Goal: Task Accomplishment & Management: Use online tool/utility

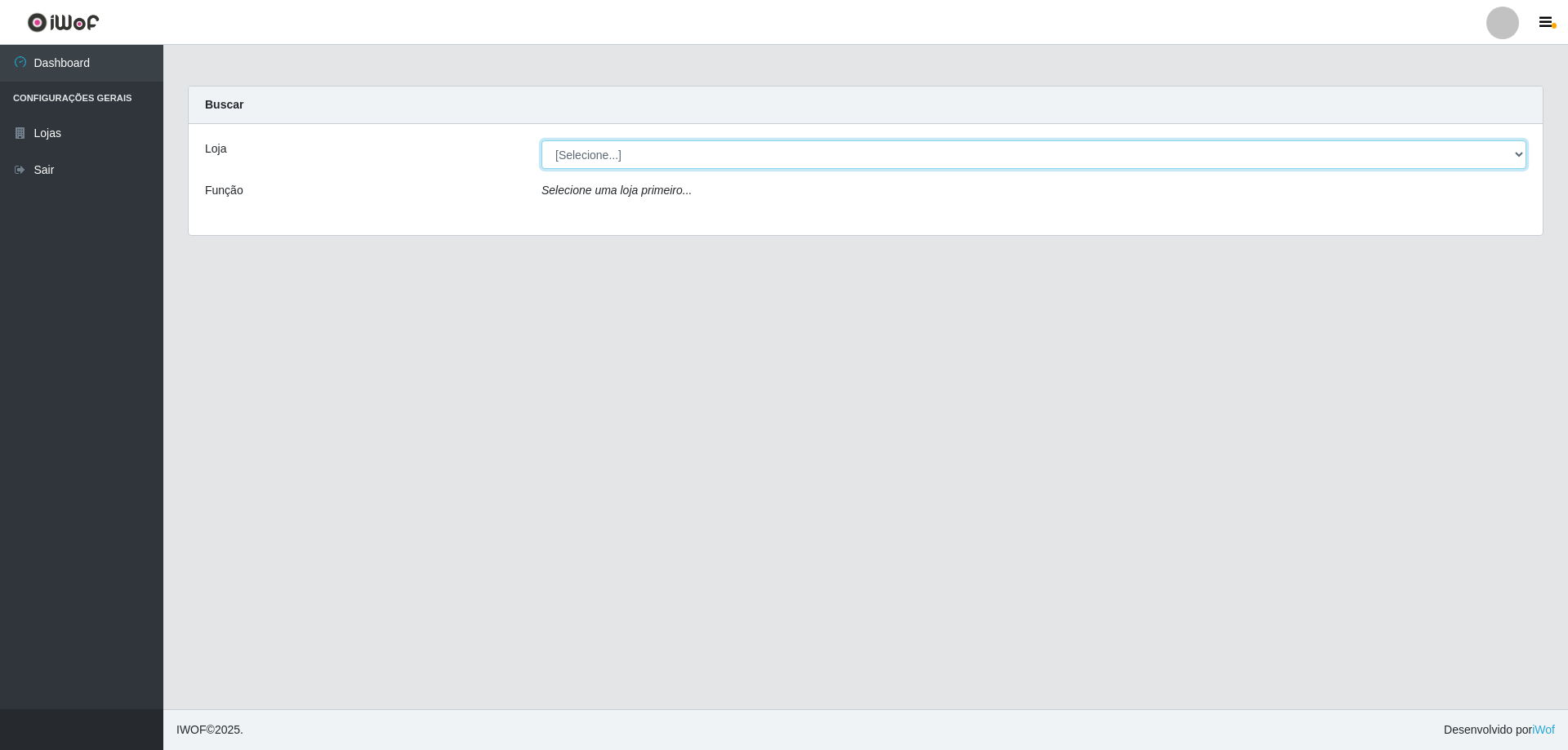
click at [590, 153] on select "[Selecione...] SuperShow Bis - Avenida 6 SuperShow [GEOGRAPHIC_DATA]" at bounding box center [1033, 154] width 985 height 29
select select "60"
click at [541, 141] on select "[Selecione...] SuperShow Bis - Avenida 6 SuperShow [GEOGRAPHIC_DATA]" at bounding box center [1033, 154] width 985 height 29
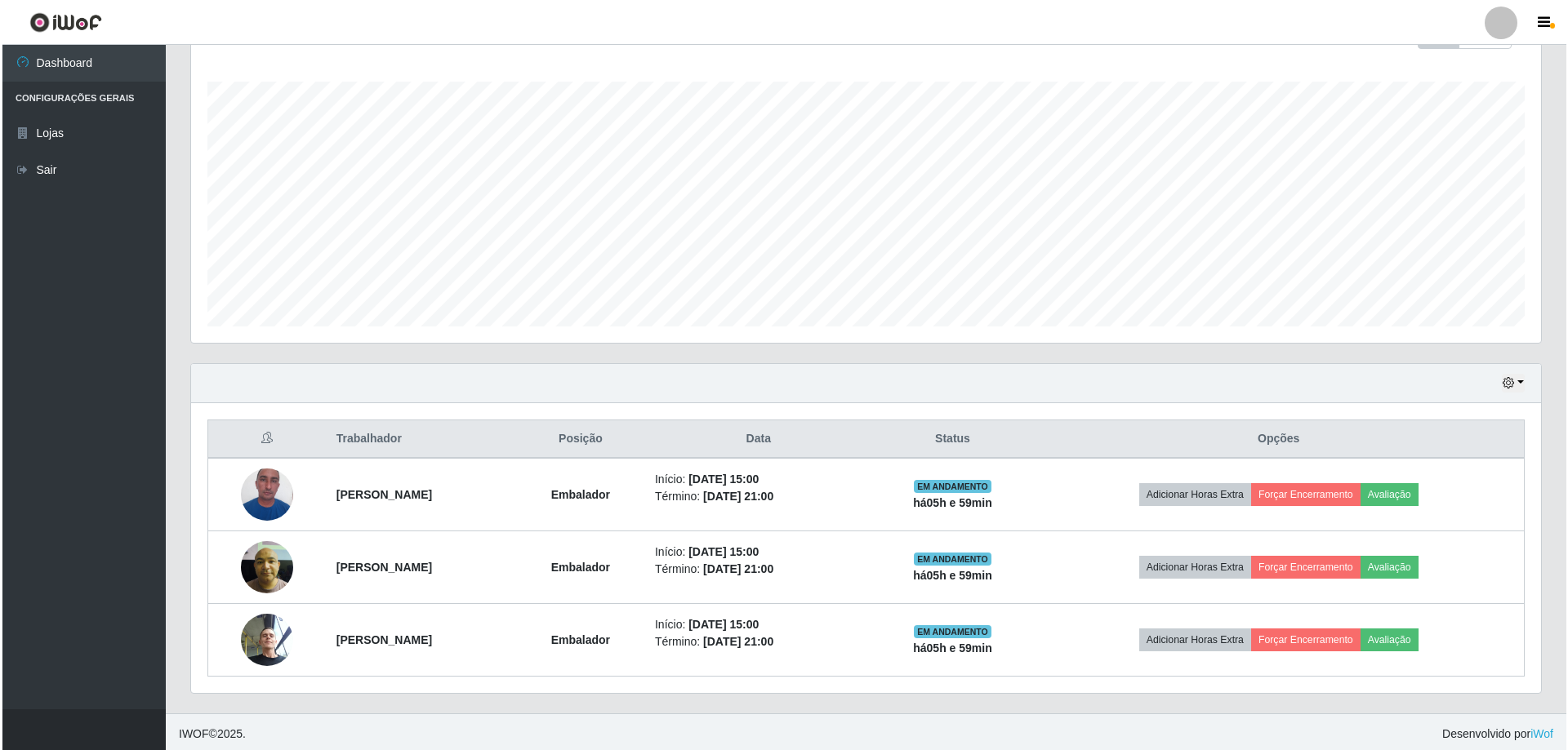
scroll to position [261, 0]
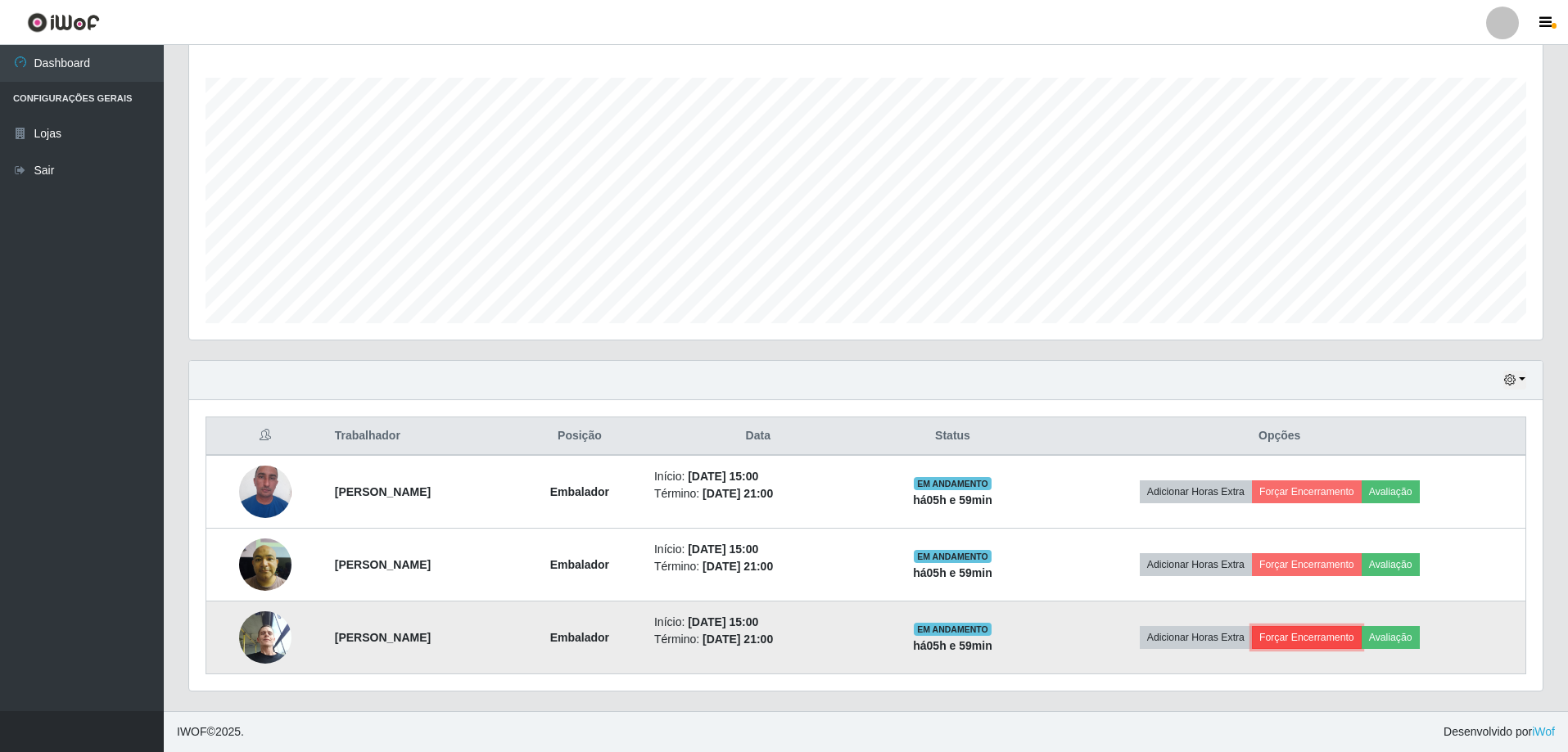
click at [1362, 641] on button "Forçar Encerramento" at bounding box center [1306, 637] width 110 height 23
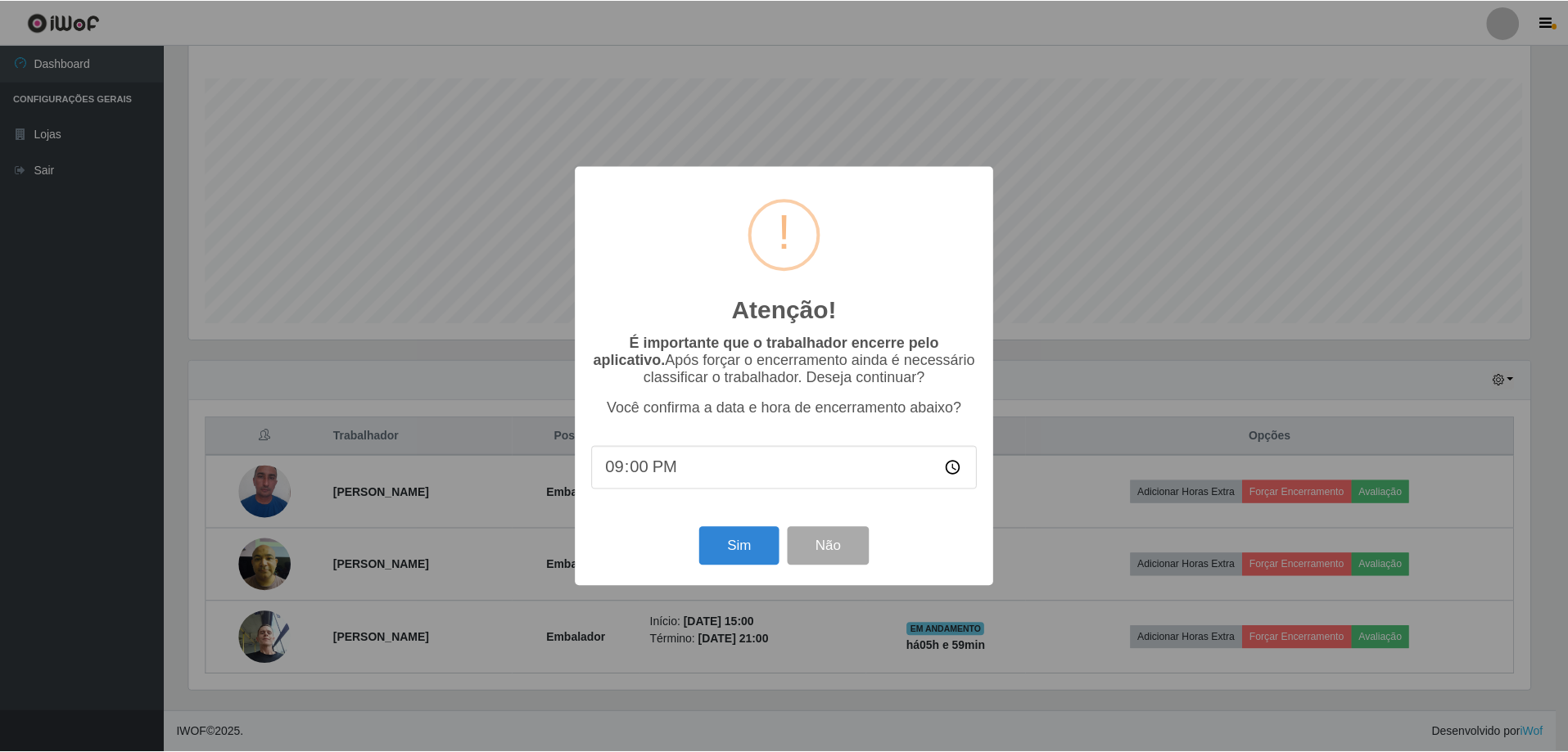
scroll to position [339, 1346]
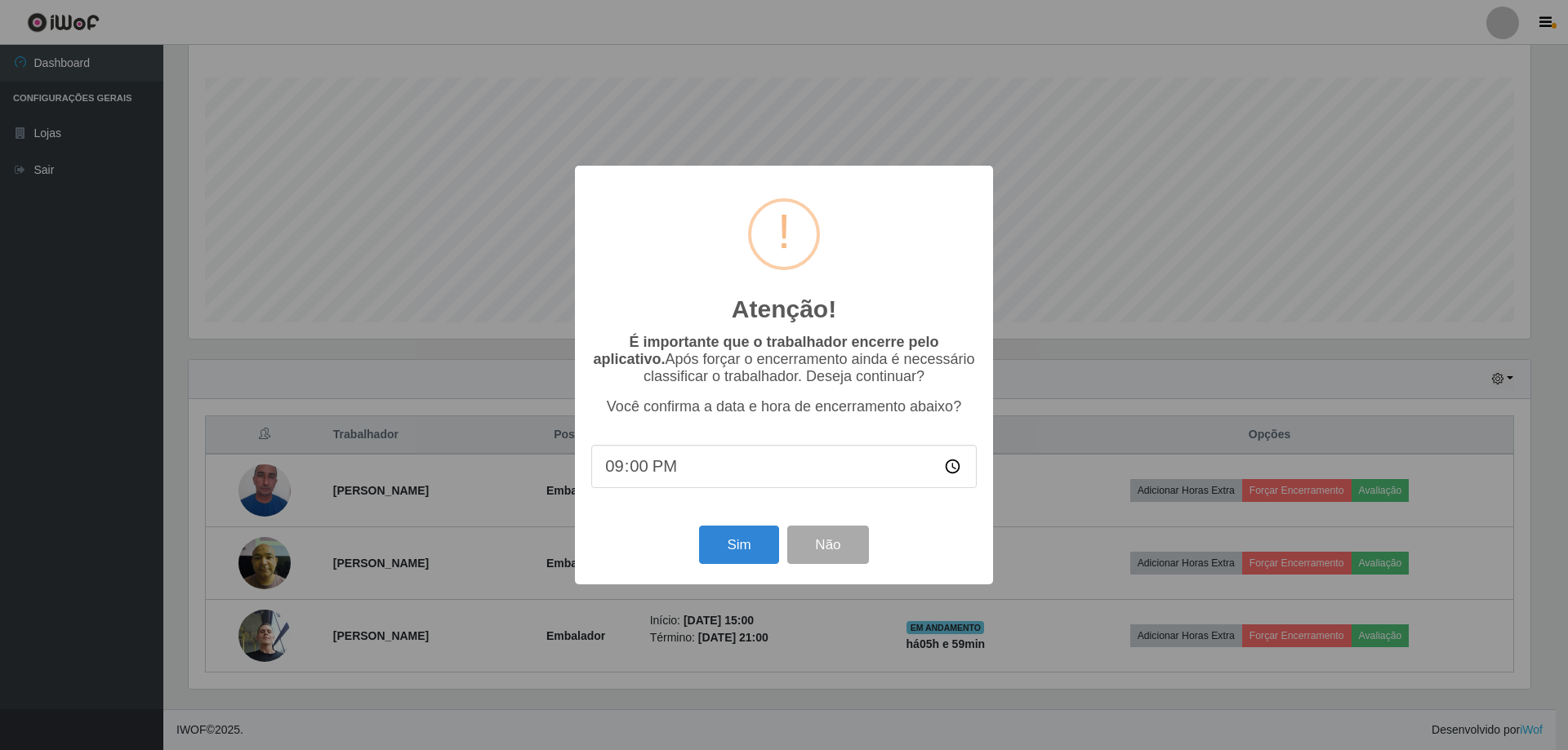
click at [1317, 369] on div "Atenção! × É importante que o trabalhador encerre pelo aplicativo. Após forçar …" at bounding box center [784, 375] width 1568 height 750
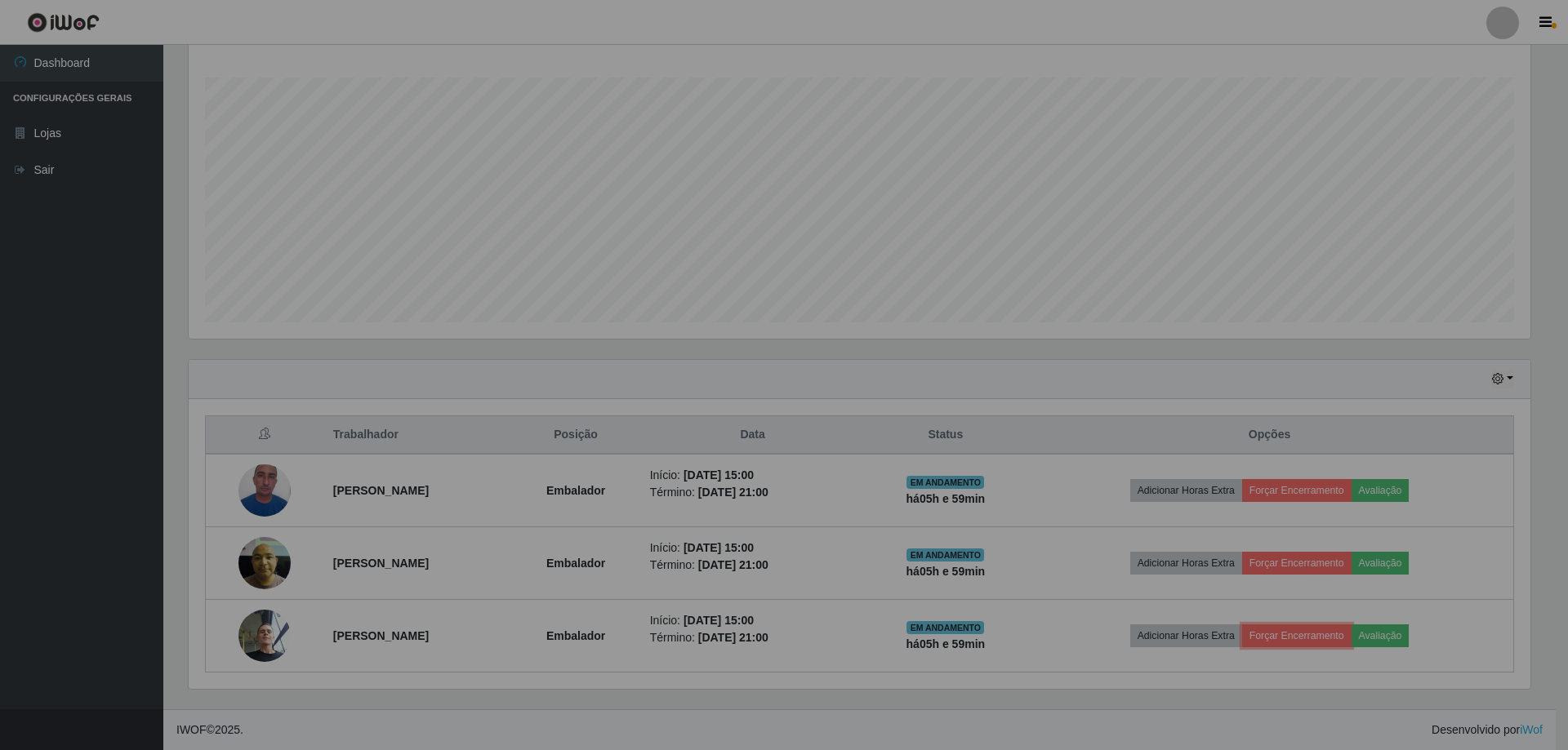
scroll to position [338, 1350]
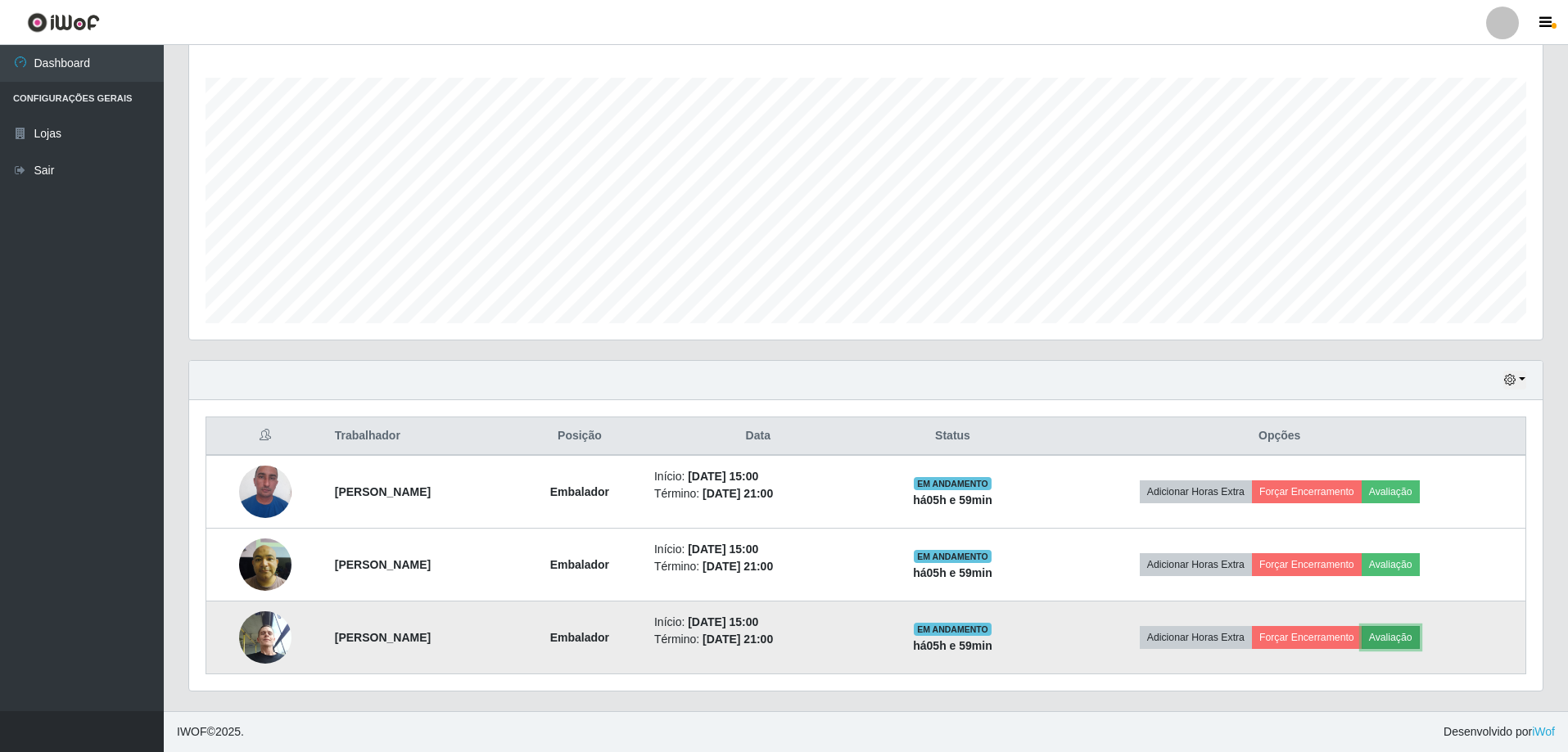
click at [1420, 640] on button "Avaliação" at bounding box center [1390, 637] width 59 height 23
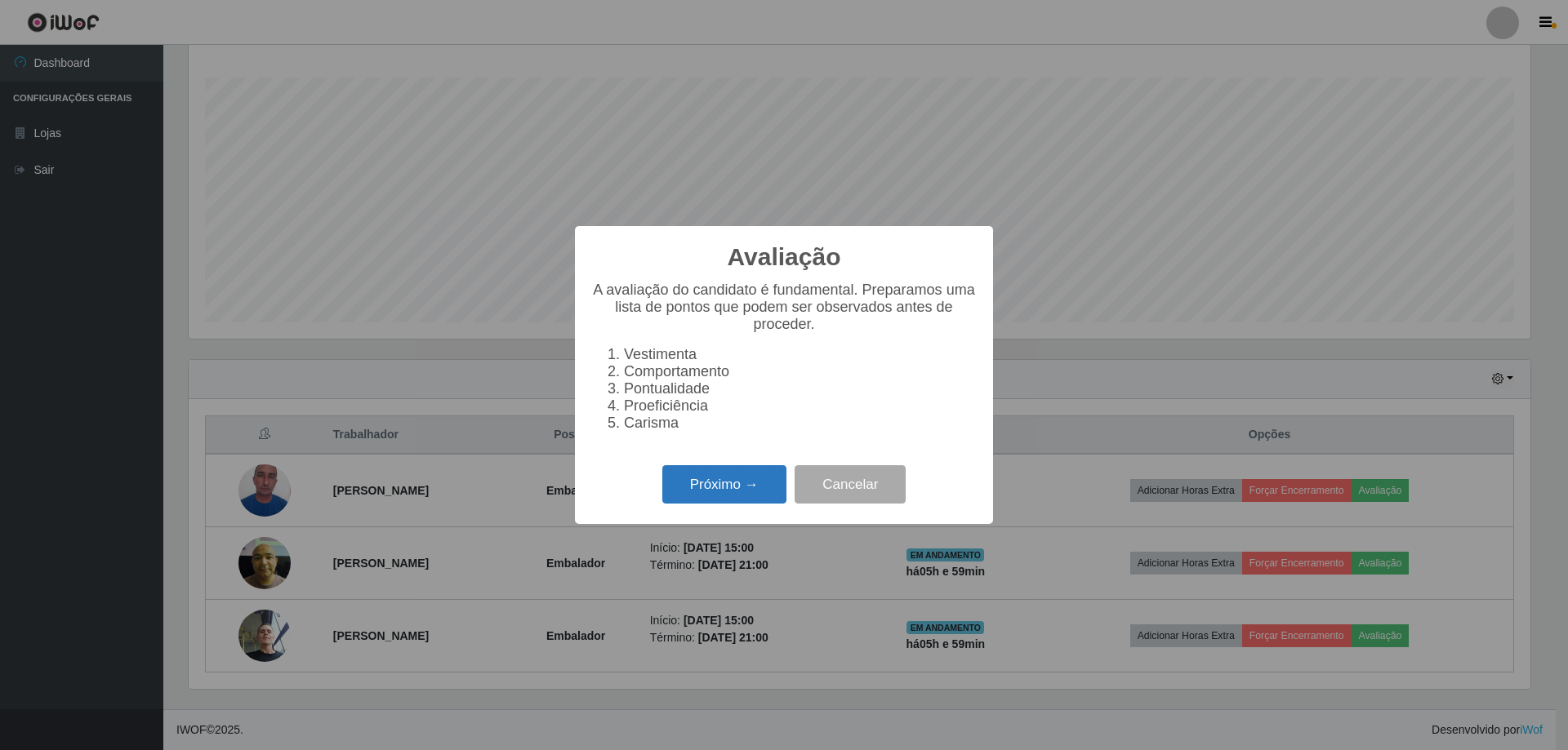
click at [732, 488] on button "Próximo →" at bounding box center [724, 484] width 124 height 39
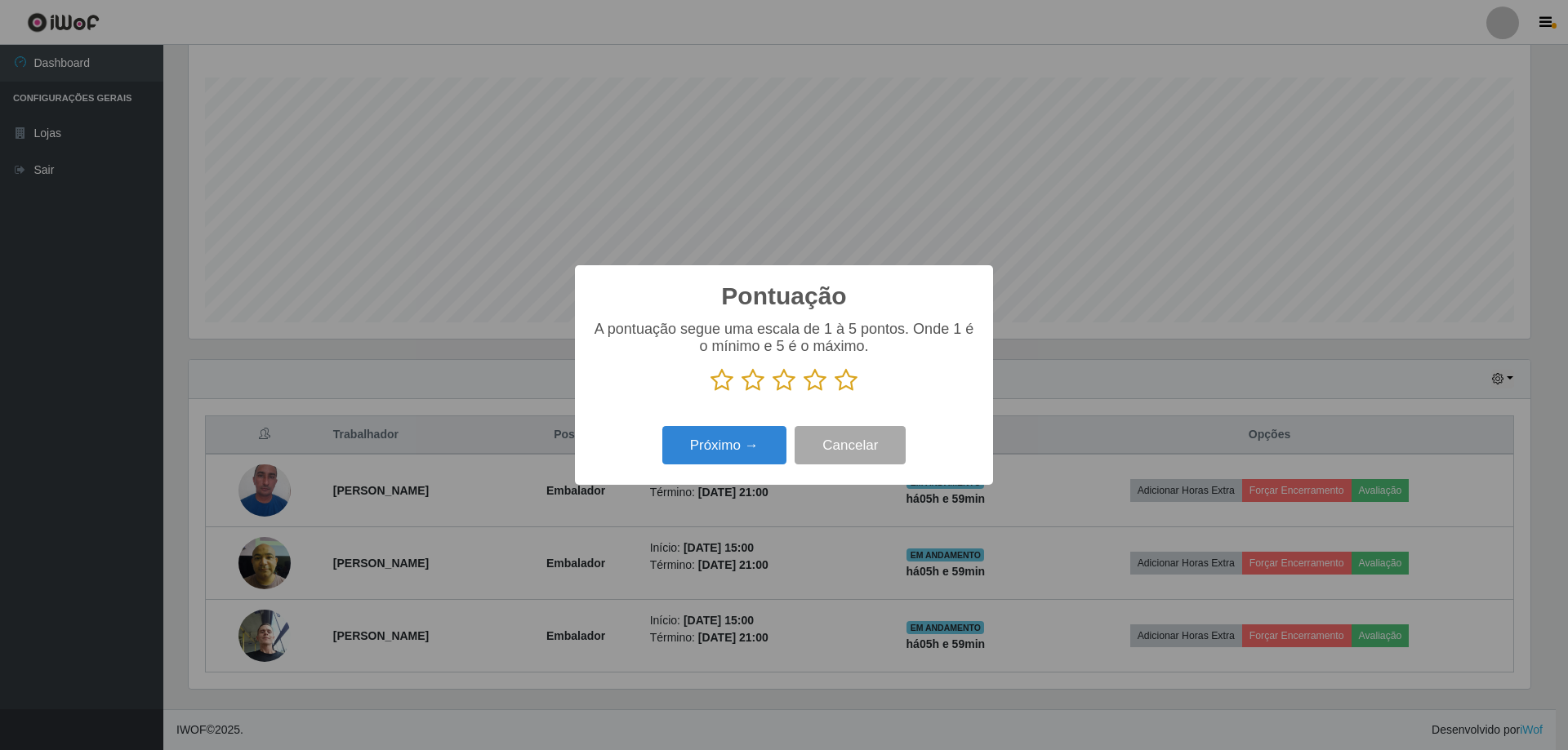
click at [847, 384] on icon at bounding box center [845, 380] width 23 height 25
click at [834, 393] on input "radio" at bounding box center [834, 393] width 0 height 0
click at [751, 455] on button "Próximo →" at bounding box center [724, 445] width 124 height 39
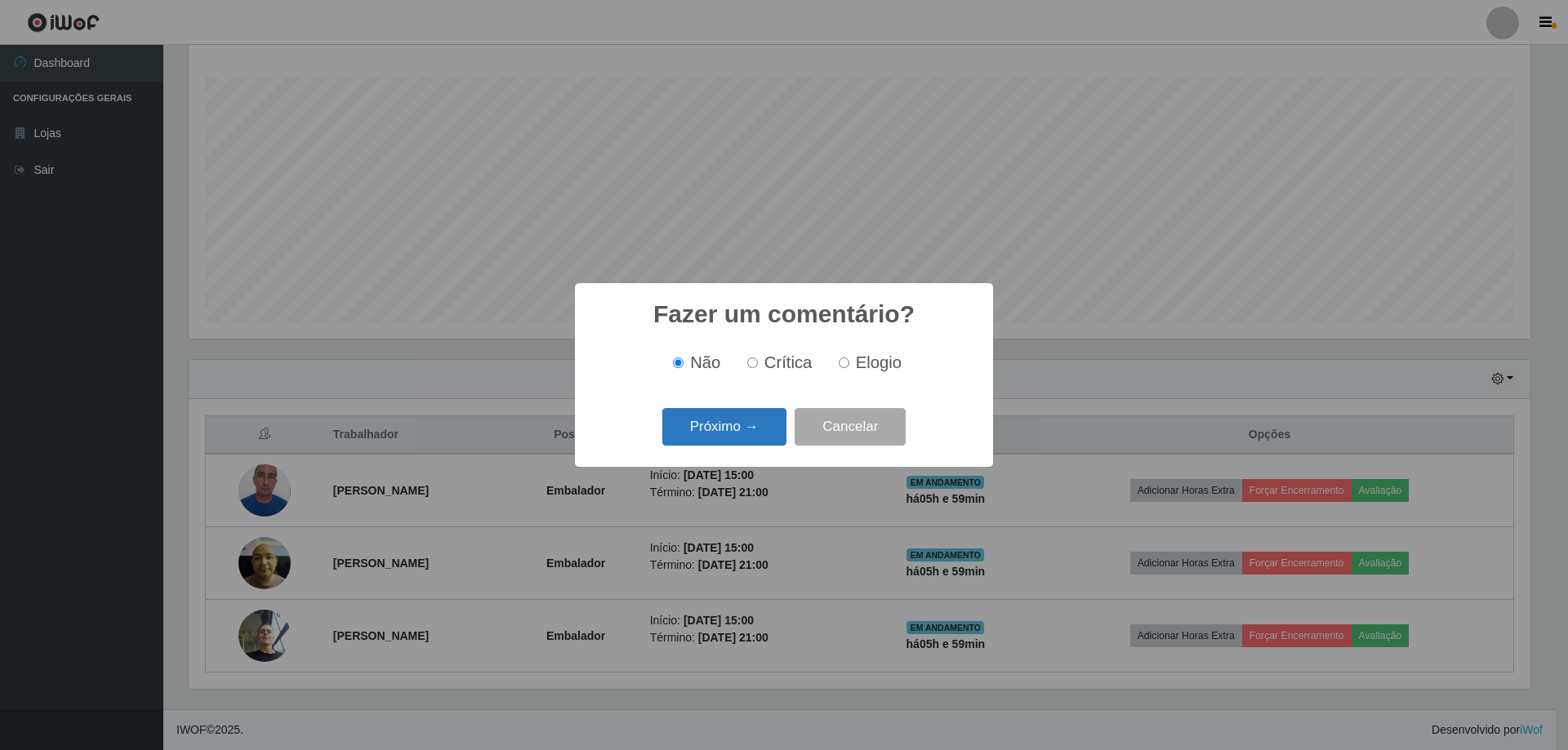
click at [687, 418] on button "Próximo →" at bounding box center [724, 427] width 124 height 39
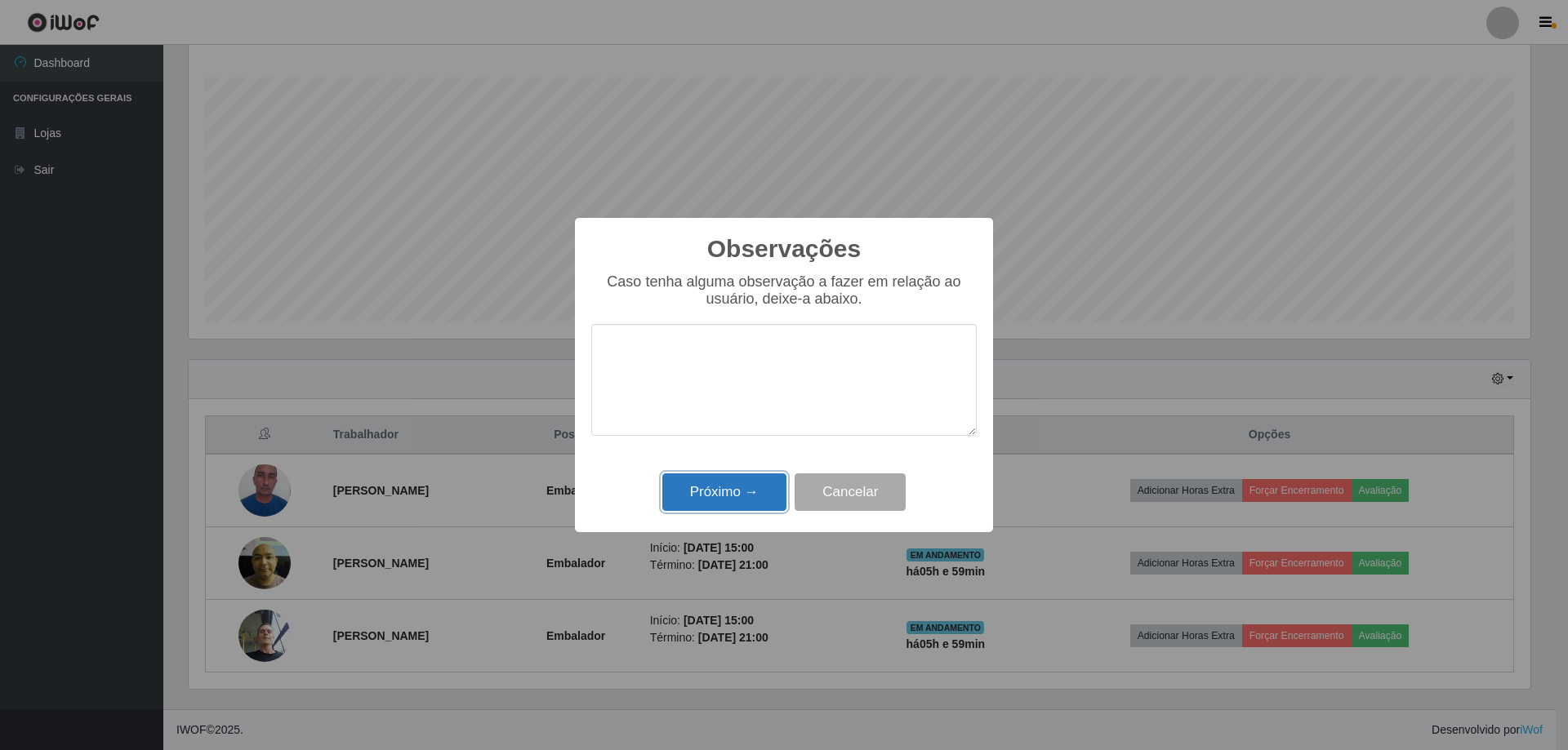
click at [733, 495] on button "Próximo →" at bounding box center [724, 493] width 124 height 39
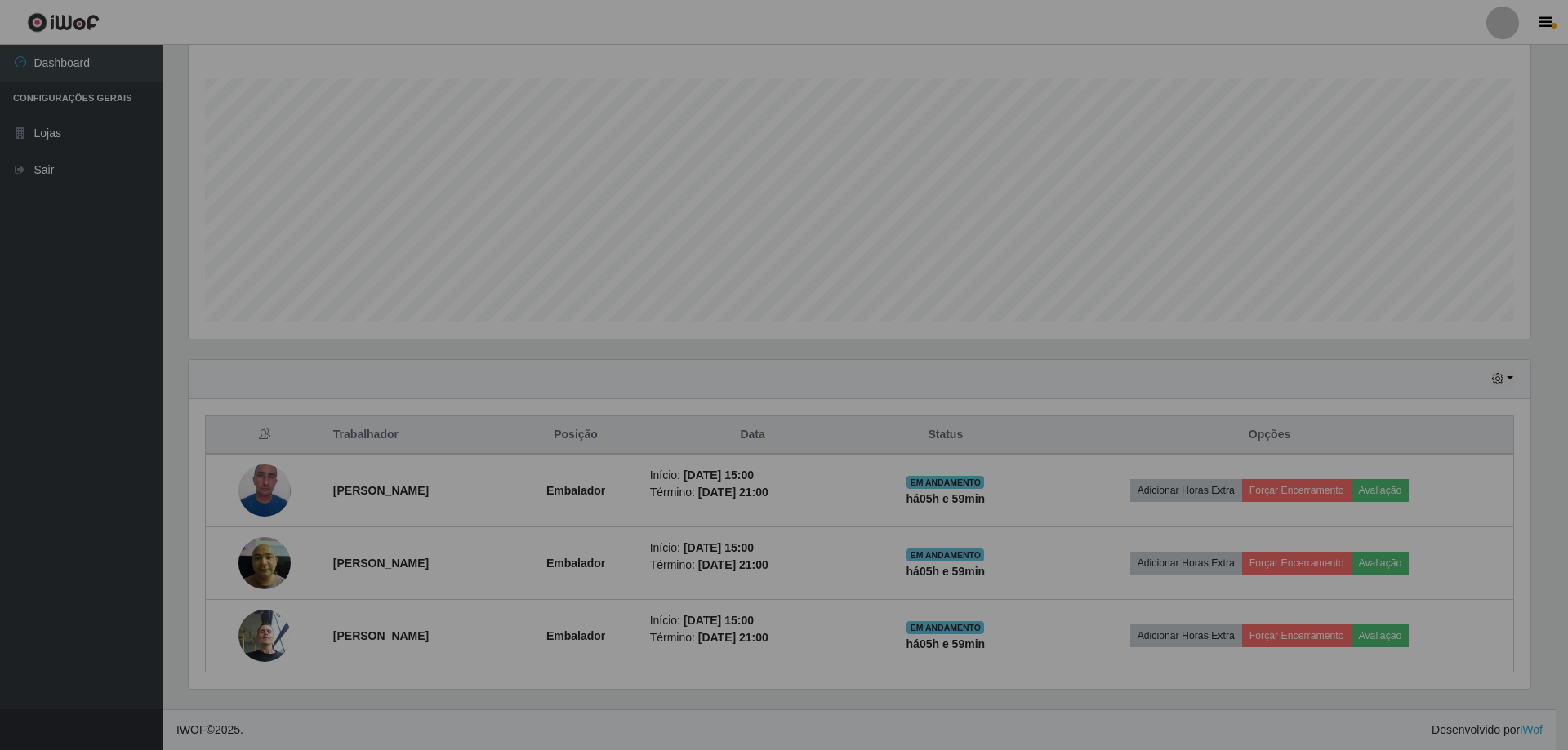
scroll to position [338, 1350]
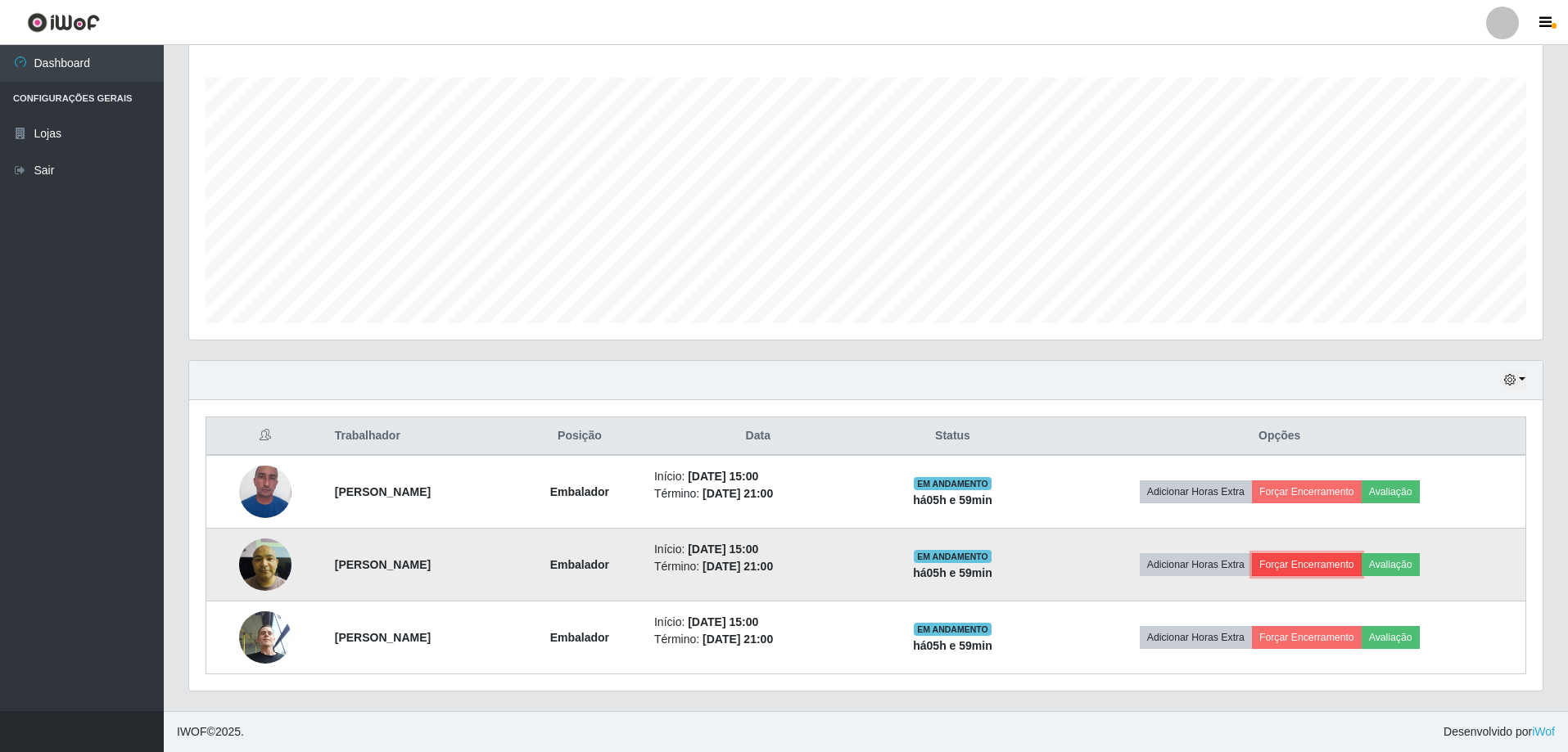
click at [1336, 565] on button "Forçar Encerramento" at bounding box center [1306, 564] width 110 height 23
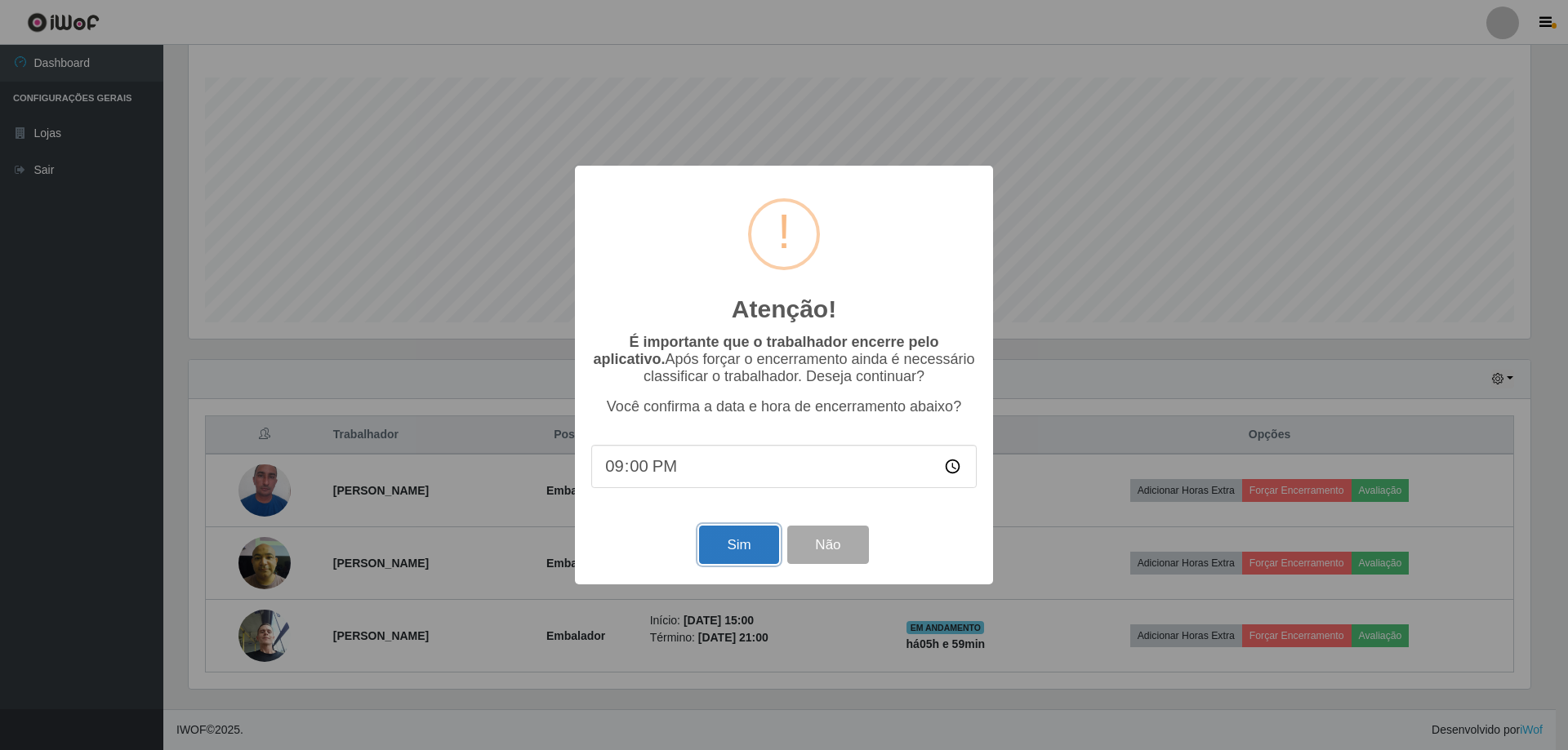
click at [748, 555] on button "Sim" at bounding box center [738, 544] width 79 height 39
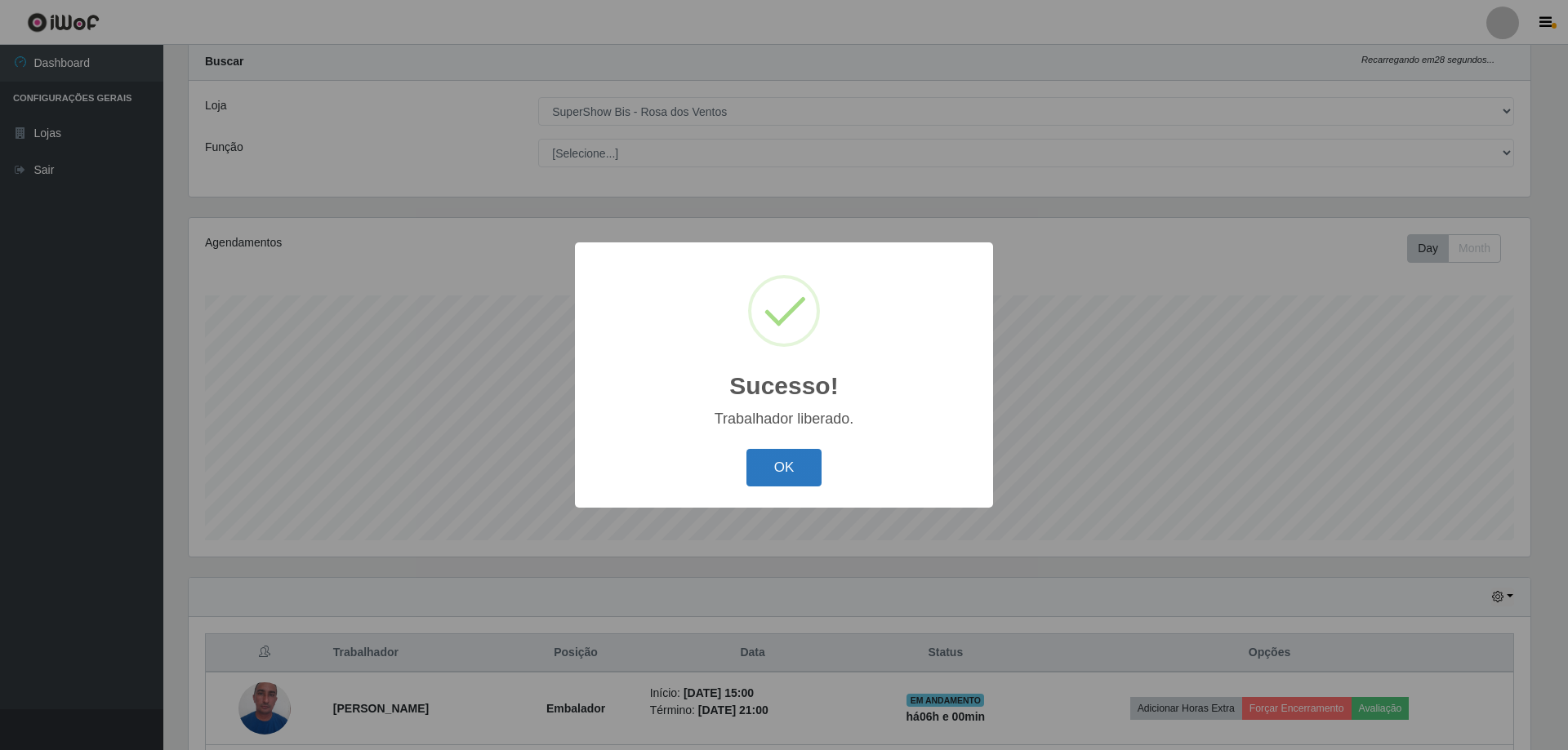
click at [782, 463] on button "OK" at bounding box center [784, 468] width 76 height 39
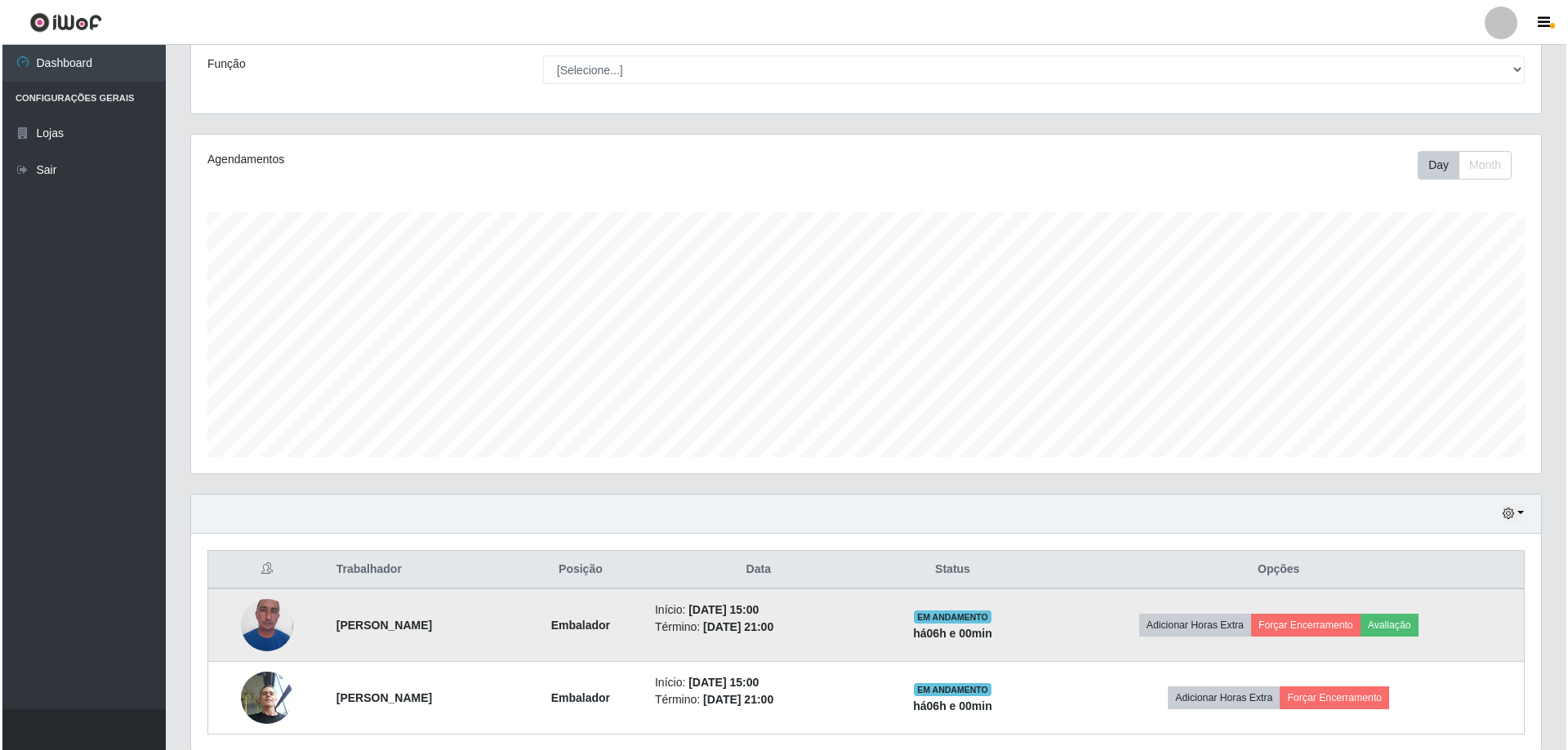
scroll to position [189, 0]
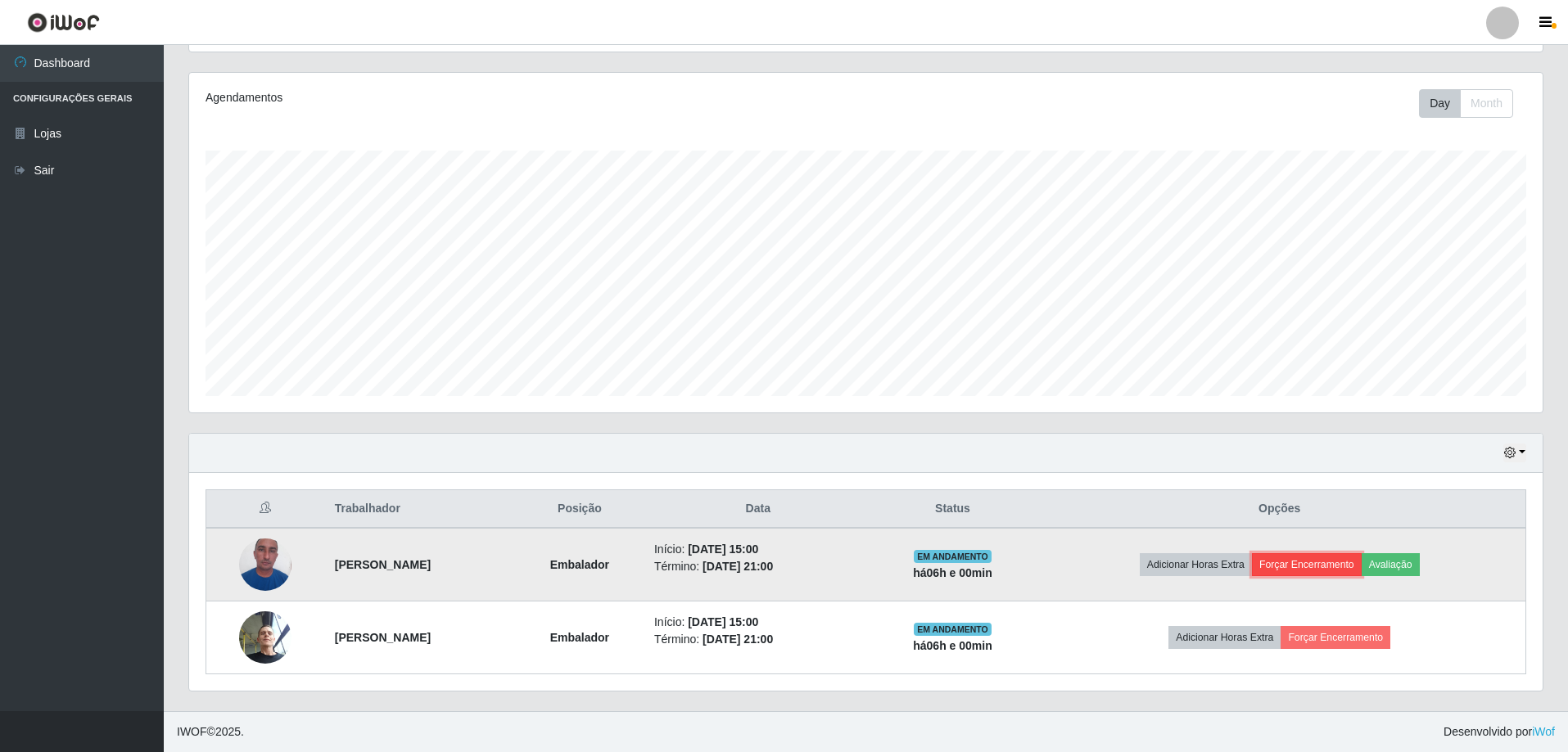
click at [1330, 561] on button "Forçar Encerramento" at bounding box center [1306, 564] width 110 height 23
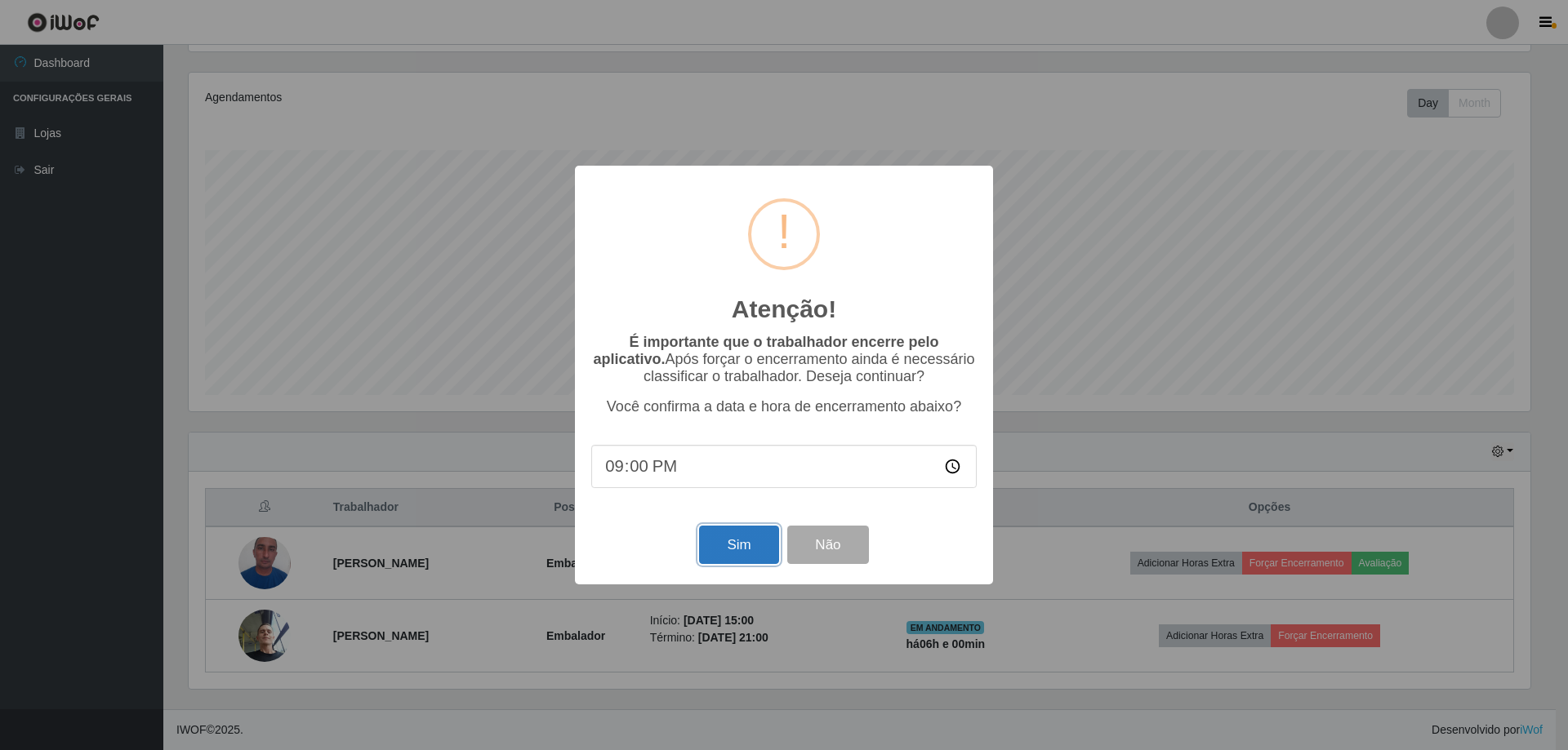
click at [742, 535] on button "Sim" at bounding box center [738, 544] width 79 height 39
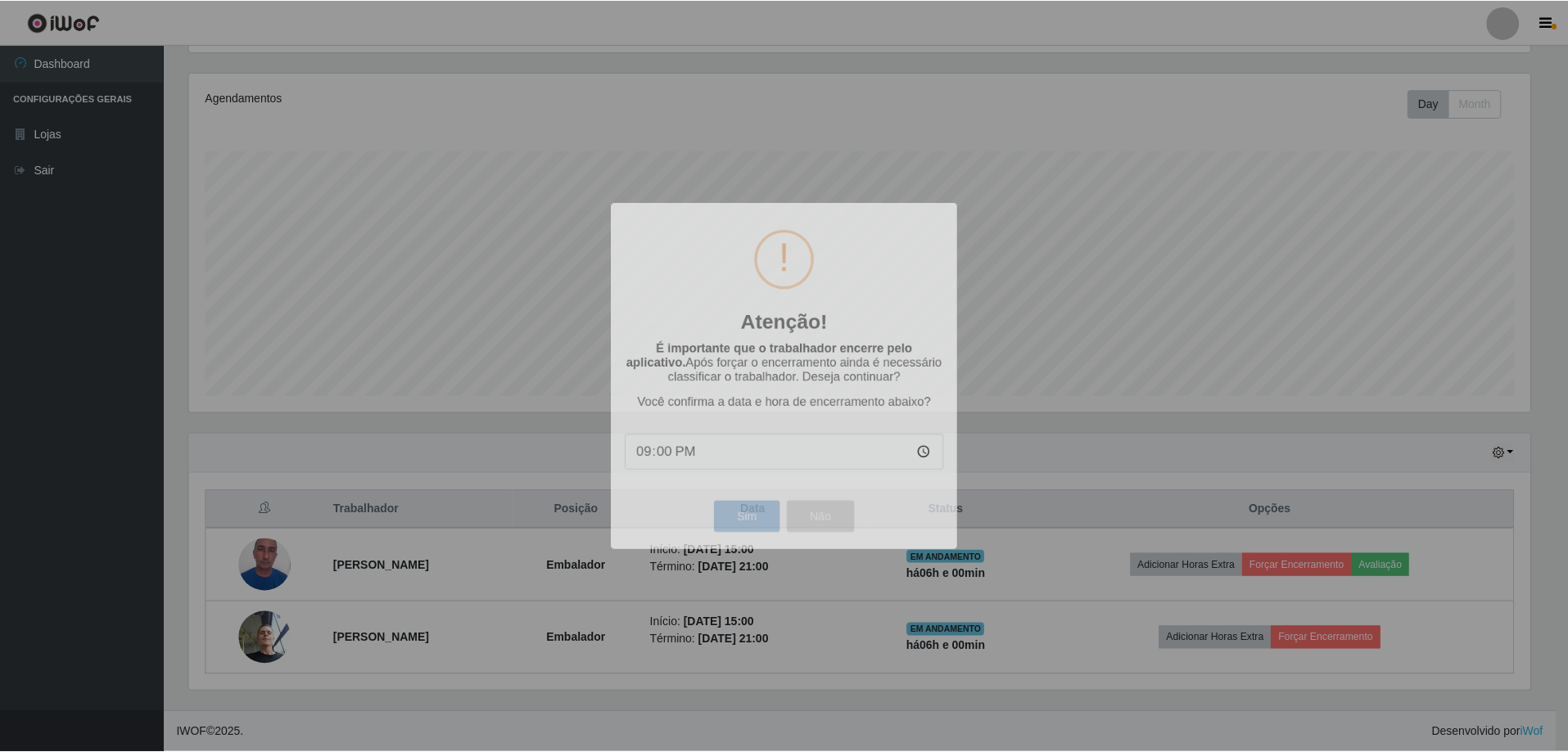
scroll to position [0, 0]
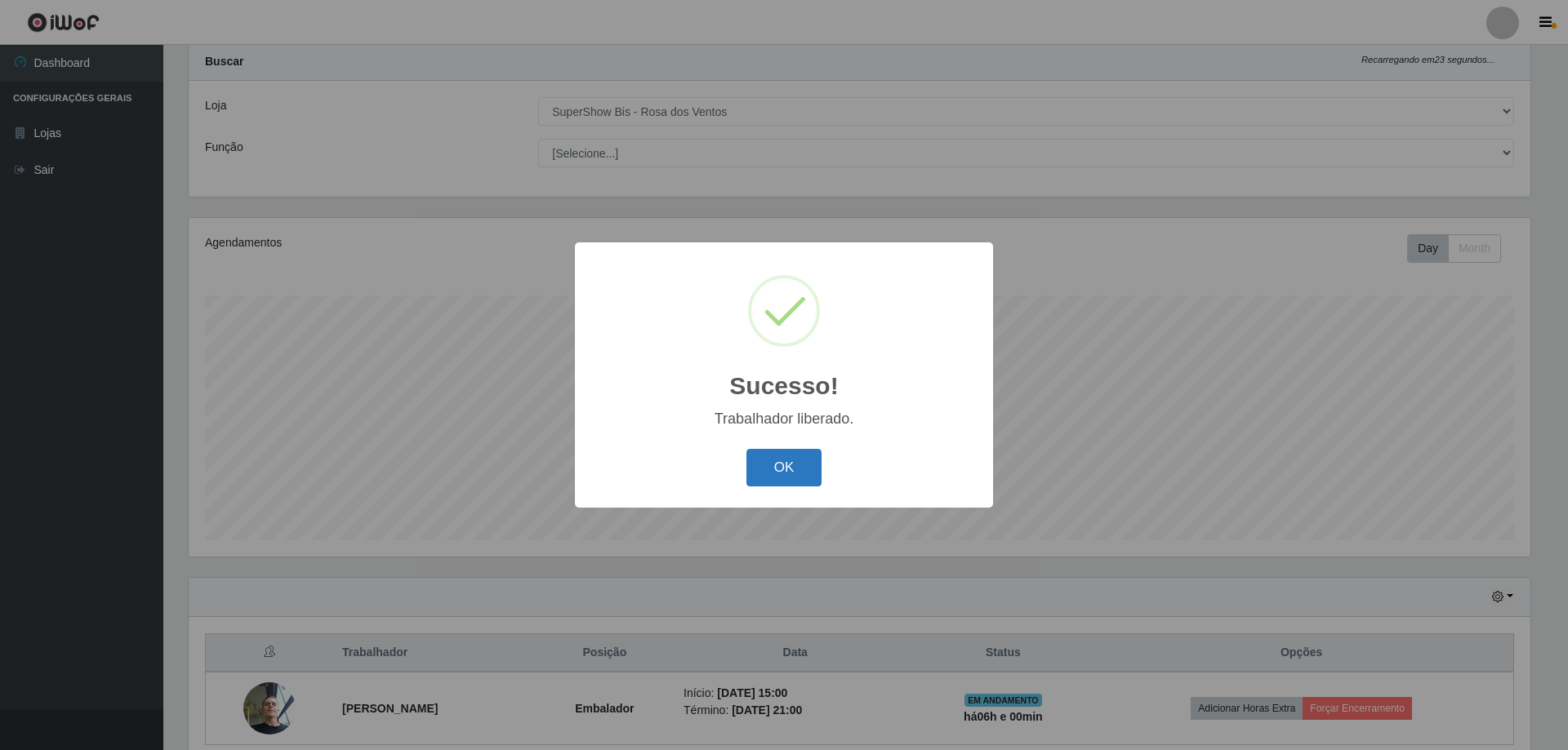
click at [788, 466] on button "OK" at bounding box center [784, 468] width 76 height 39
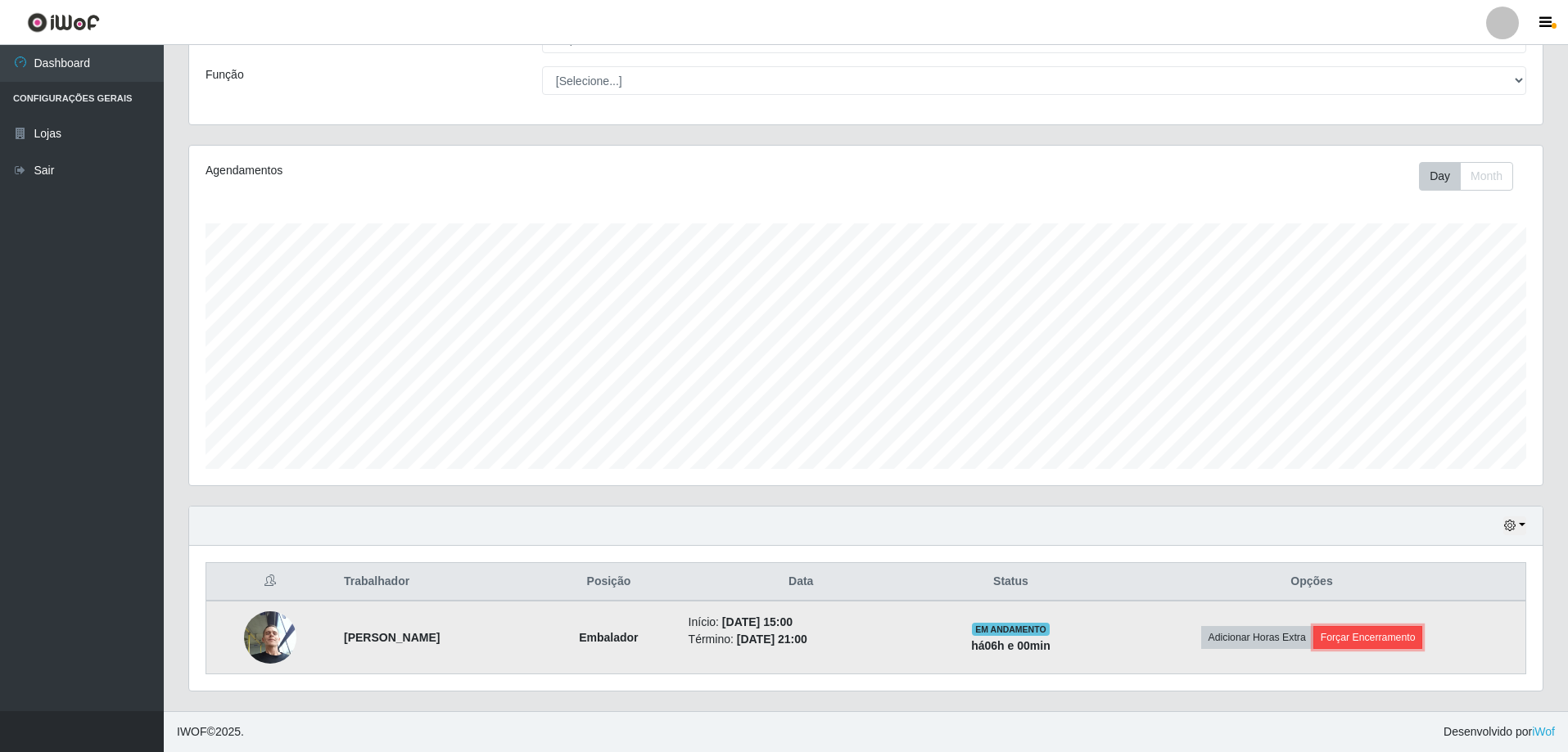
click at [1381, 637] on button "Forçar Encerramento" at bounding box center [1368, 637] width 110 height 23
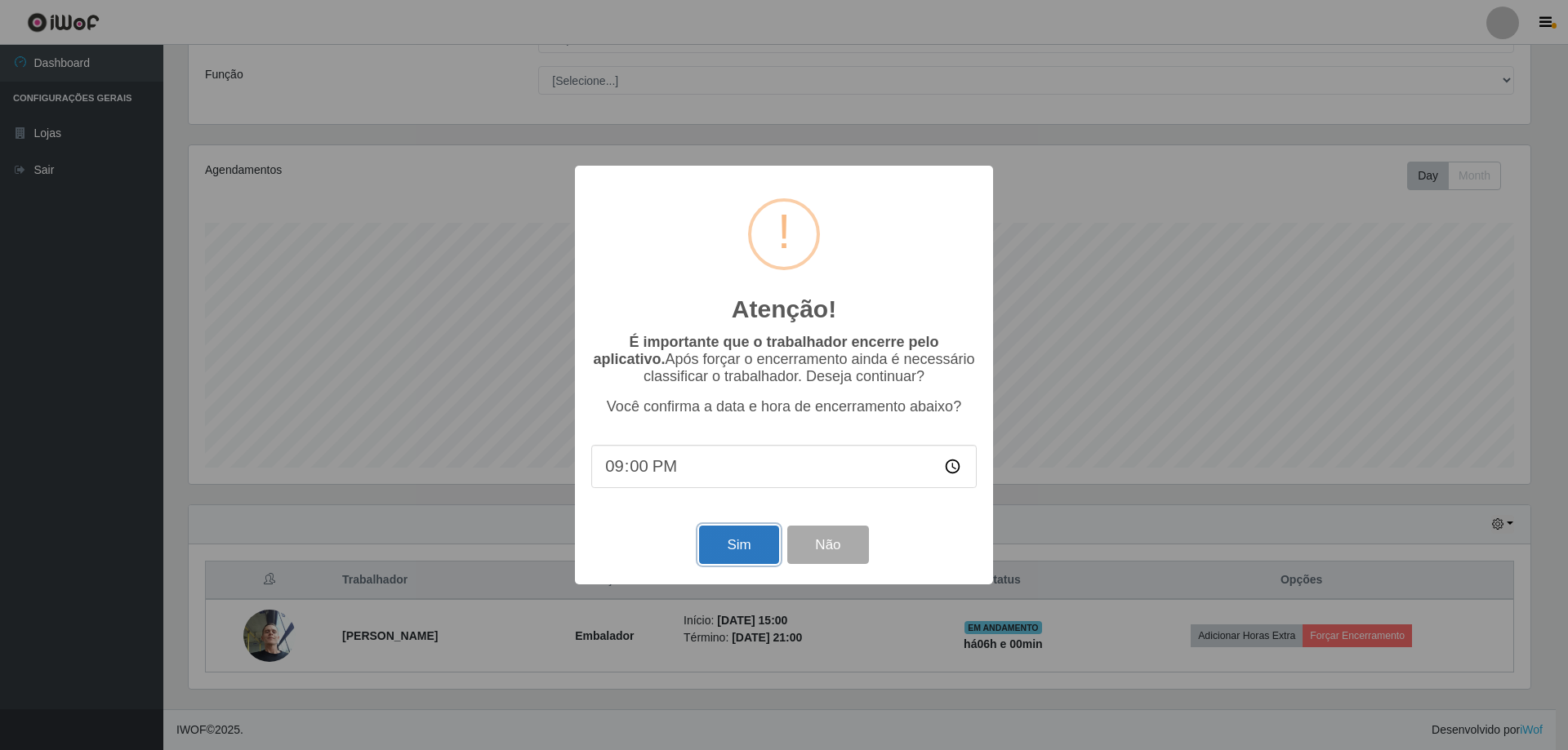
click at [769, 543] on button "Sim" at bounding box center [738, 544] width 79 height 39
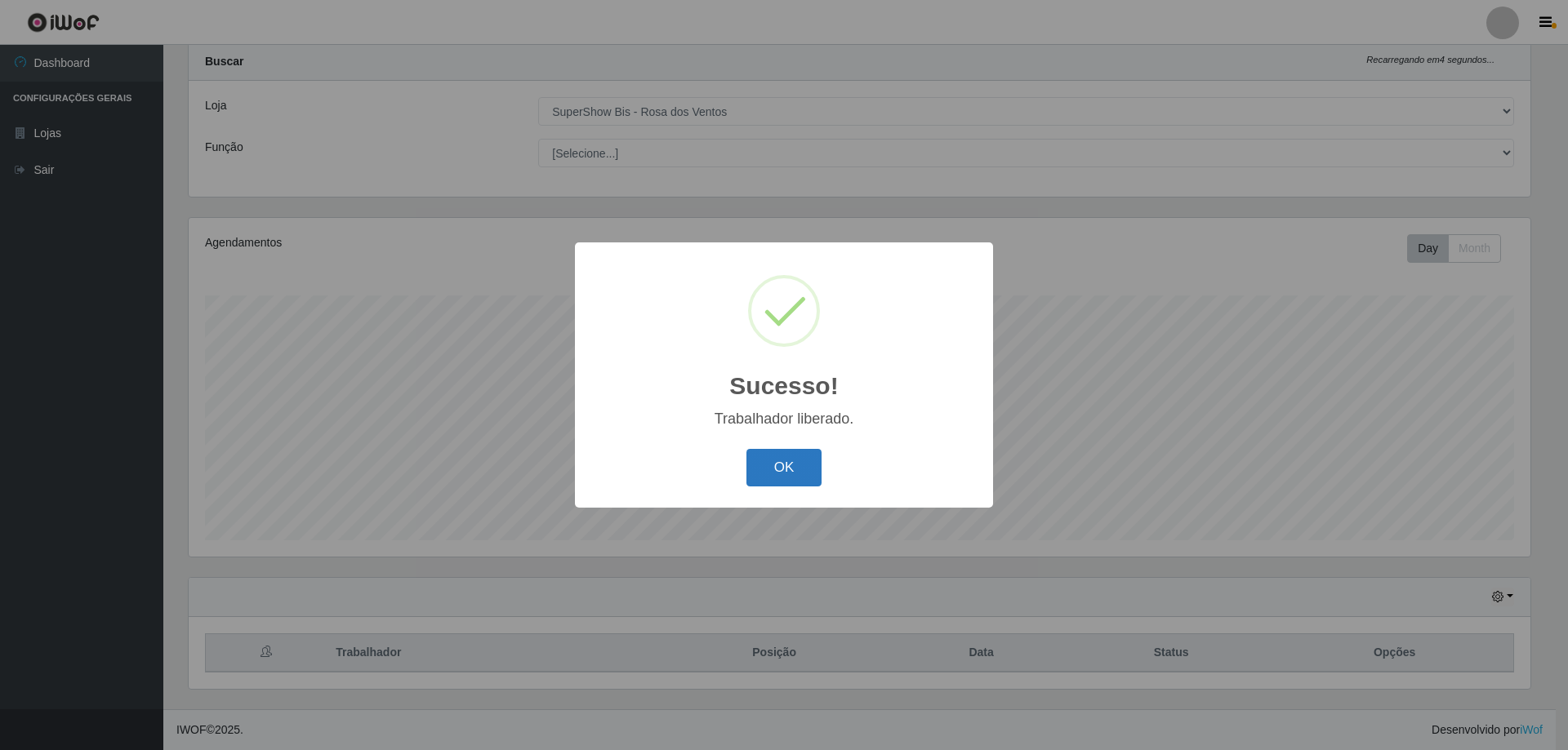
click at [761, 463] on button "OK" at bounding box center [784, 468] width 76 height 39
